Goal: Information Seeking & Learning: Learn about a topic

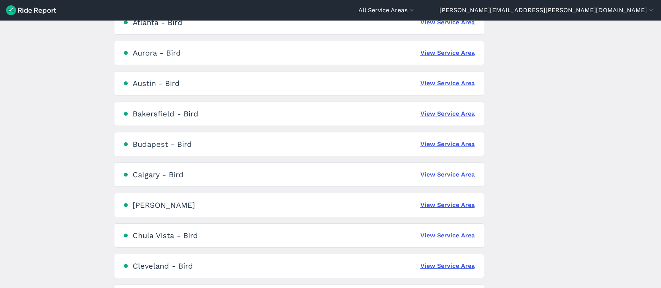
scroll to position [188, 0]
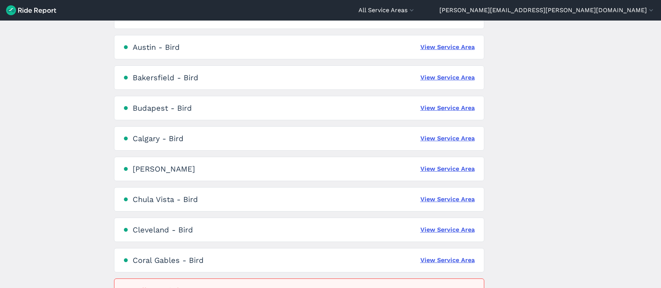
click at [445, 236] on div "Cleveland - Bird View Service Area" at bounding box center [299, 229] width 370 height 24
click at [442, 231] on link "View Service Area" at bounding box center [447, 229] width 54 height 9
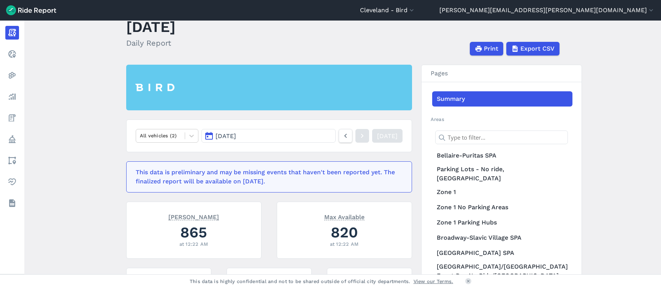
scroll to position [24, 0]
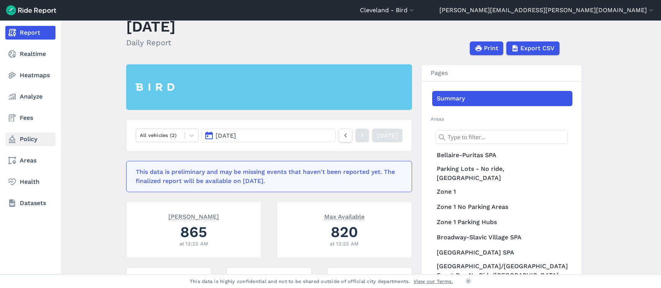
click at [14, 139] on use at bounding box center [12, 139] width 7 height 8
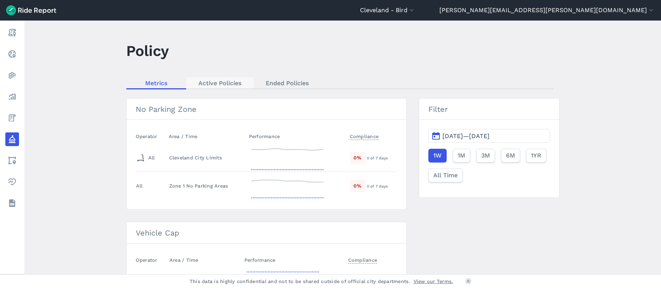
click at [207, 88] on link "Active Policies" at bounding box center [219, 82] width 67 height 11
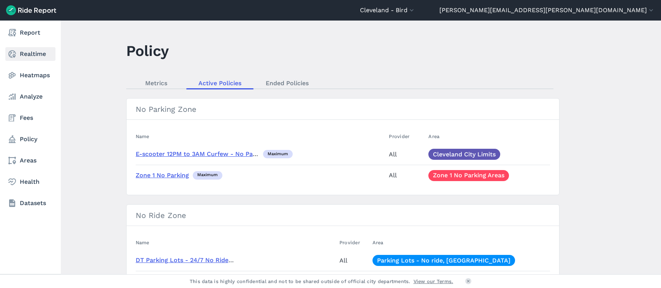
click at [29, 52] on link "Realtime" at bounding box center [30, 54] width 50 height 14
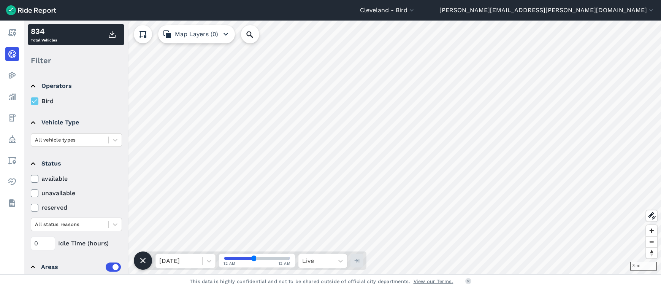
click at [63, 177] on label "available" at bounding box center [76, 178] width 91 height 9
click at [31, 177] on input "available" at bounding box center [31, 176] width 0 height 5
click at [105, 140] on div "All vehicle types" at bounding box center [69, 140] width 77 height 12
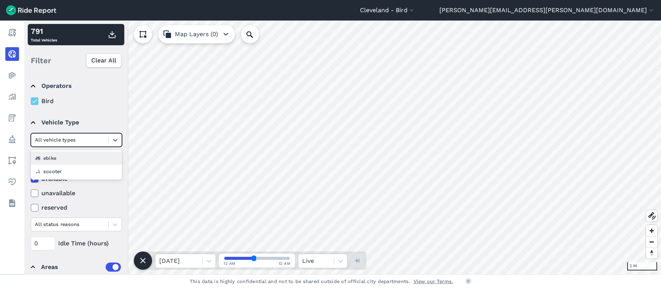
click at [95, 161] on div "ebike" at bounding box center [76, 157] width 91 height 13
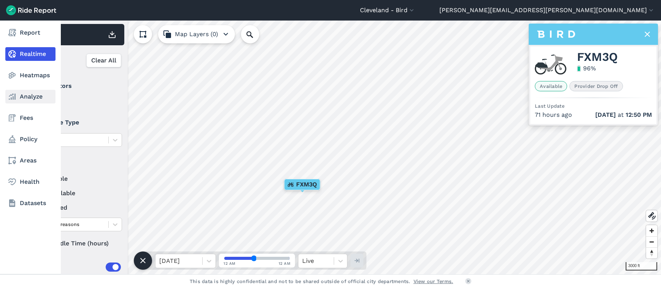
click at [12, 95] on use at bounding box center [12, 96] width 7 height 6
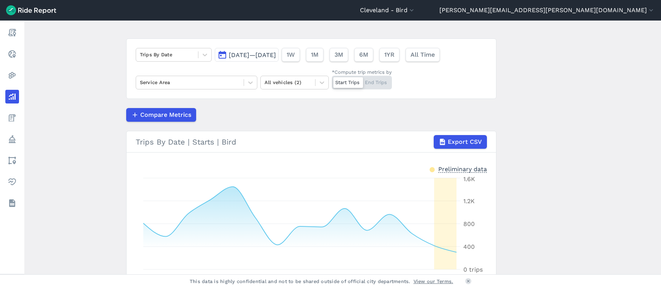
scroll to position [37, 0]
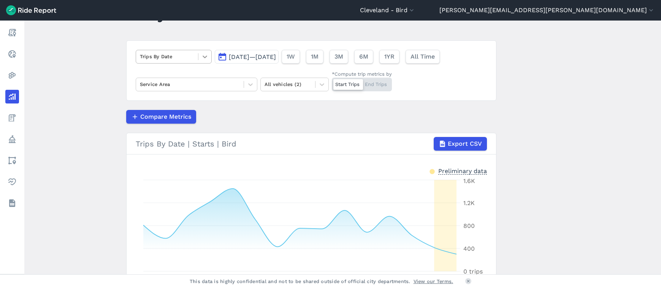
click at [203, 58] on icon at bounding box center [205, 57] width 8 height 8
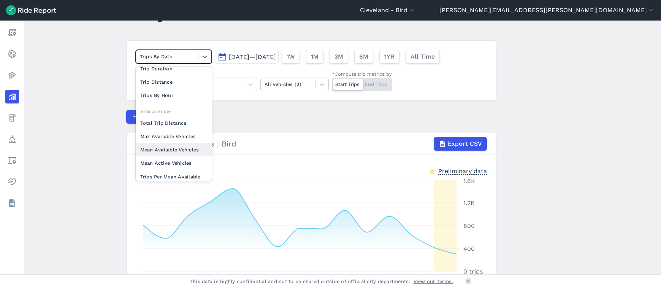
scroll to position [19, 0]
click at [288, 109] on article "option Mean Active Vehicles focused, 0 of 2. 10 results available. Use Up and D…" at bounding box center [311, 185] width 370 height 290
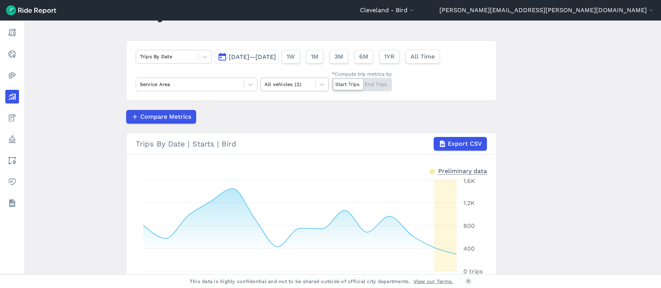
click at [307, 82] on div at bounding box center [288, 84] width 47 height 9
click at [285, 118] on div "Scooters" at bounding box center [294, 115] width 68 height 13
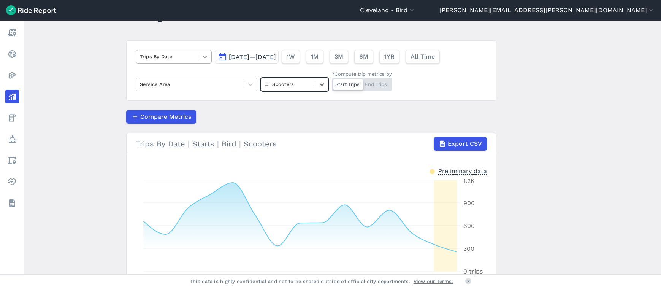
click at [204, 59] on icon at bounding box center [205, 57] width 8 height 8
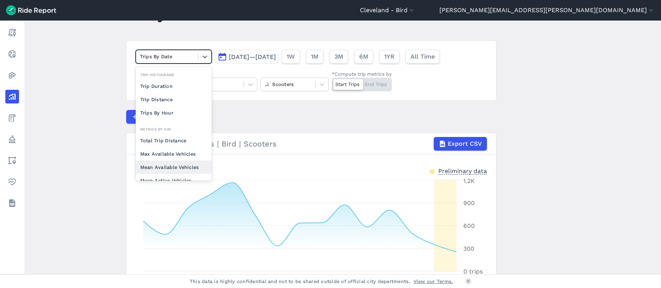
click at [185, 162] on div "Mean Available Vehicles" at bounding box center [174, 166] width 76 height 13
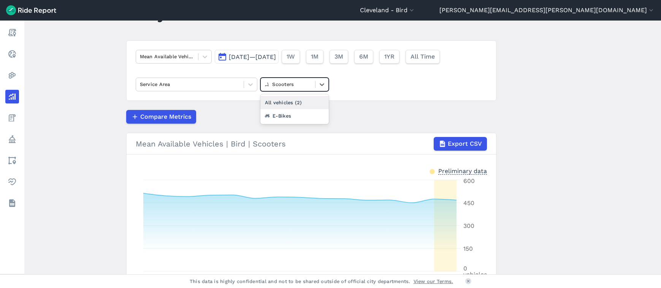
click at [298, 87] on div at bounding box center [288, 84] width 47 height 9
click at [295, 111] on div "E-Bikes" at bounding box center [294, 115] width 68 height 13
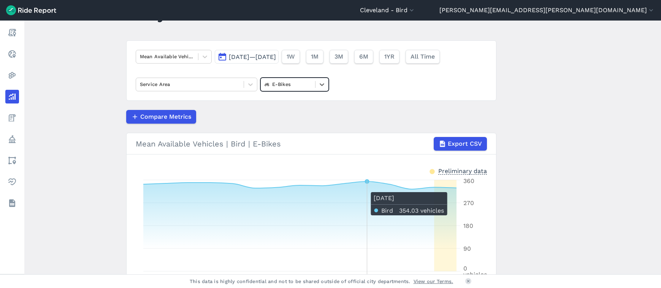
scroll to position [41, 0]
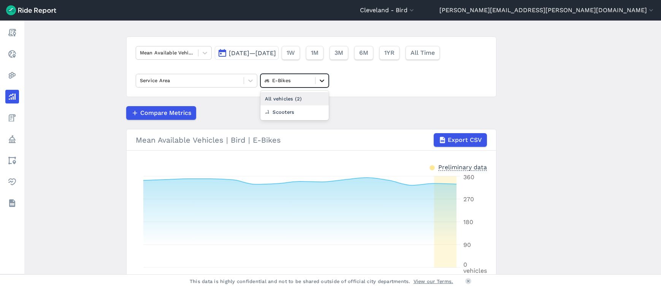
click at [316, 82] on div at bounding box center [321, 80] width 13 height 13
click at [388, 103] on article "Mean Available Vehicles [DATE]—[DATE] 1W 1M 3M 6M 1YR All Time Service Area opt…" at bounding box center [311, 176] width 370 height 280
click at [194, 48] on div "Mean Available Vehicles" at bounding box center [167, 53] width 62 height 12
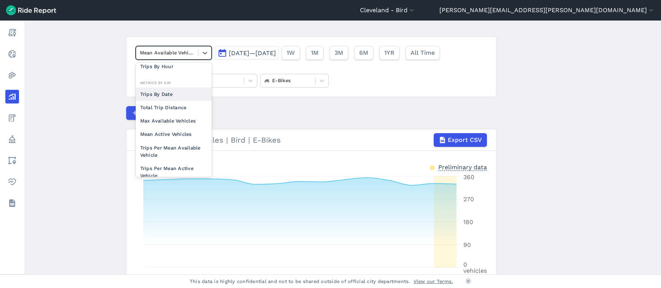
scroll to position [66, 0]
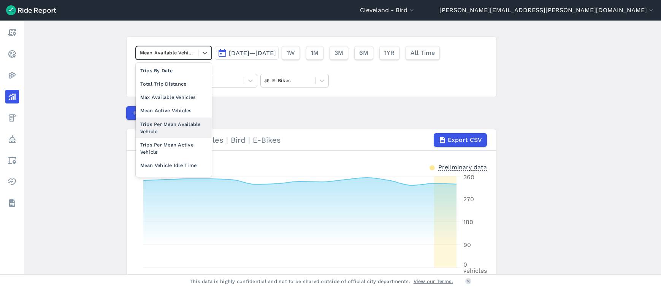
click at [177, 132] on div "Trips Per Mean Available Vehicle" at bounding box center [174, 127] width 76 height 21
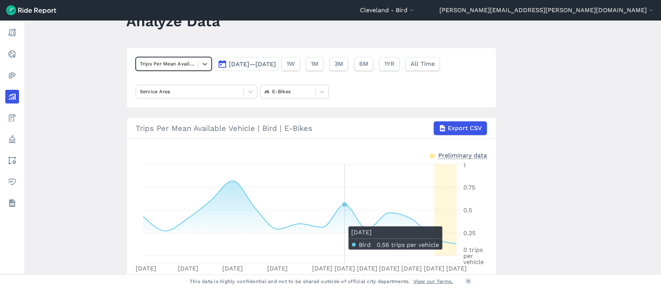
scroll to position [78, 0]
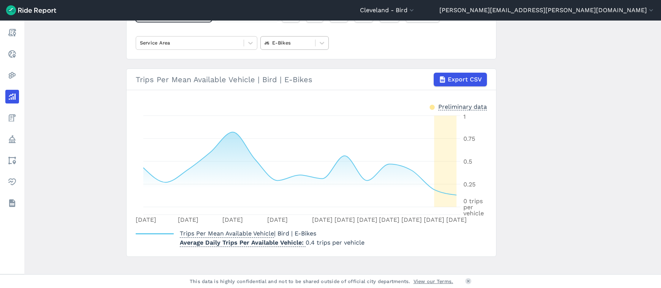
click at [291, 37] on div "E-Bikes" at bounding box center [288, 43] width 54 height 12
click at [287, 72] on div "Scooters" at bounding box center [294, 74] width 68 height 13
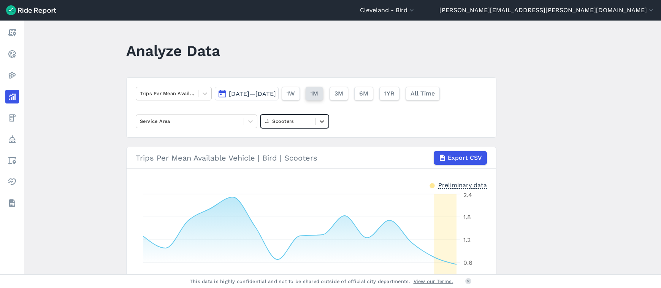
click at [318, 92] on span "1M" at bounding box center [314, 93] width 8 height 9
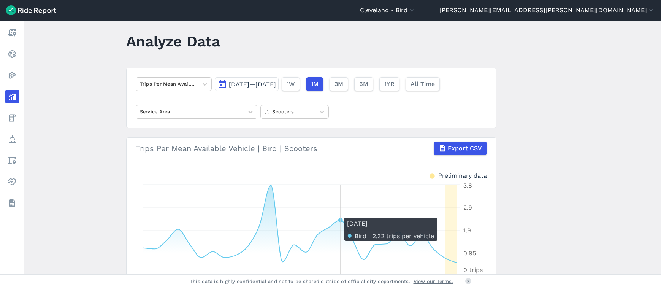
scroll to position [3, 0]
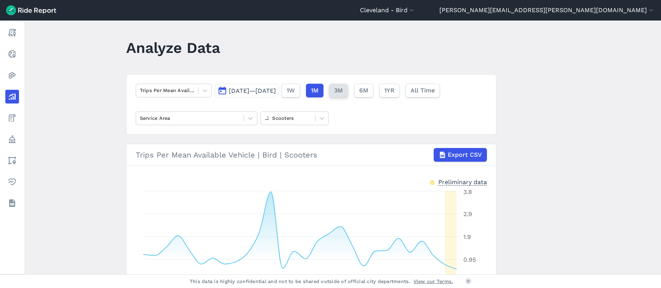
click at [343, 89] on span "3M" at bounding box center [338, 90] width 9 height 9
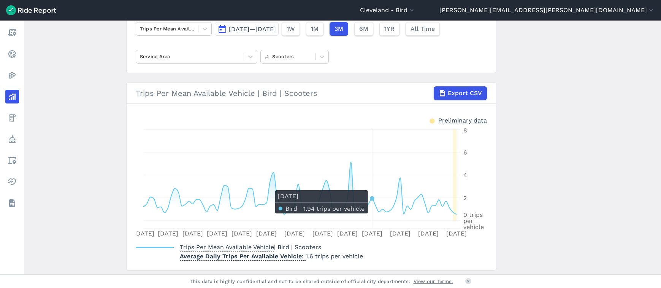
scroll to position [88, 0]
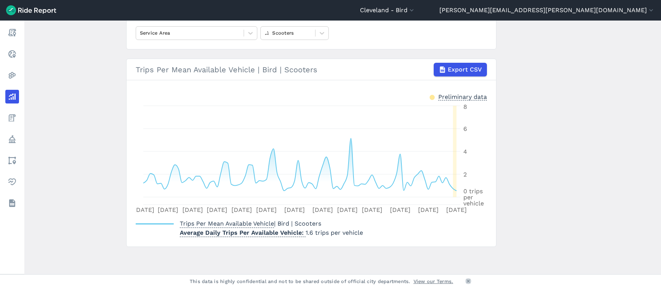
click at [467, 282] on use at bounding box center [468, 281] width 3 height 3
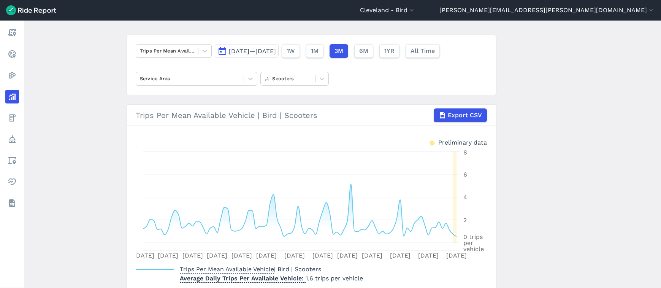
scroll to position [74, 0]
